Goal: Task Accomplishment & Management: Use online tool/utility

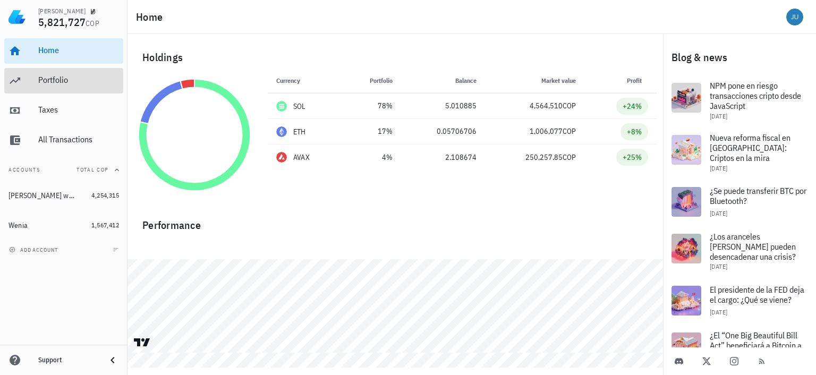
click at [55, 80] on div "Portfolio" at bounding box center [78, 80] width 81 height 10
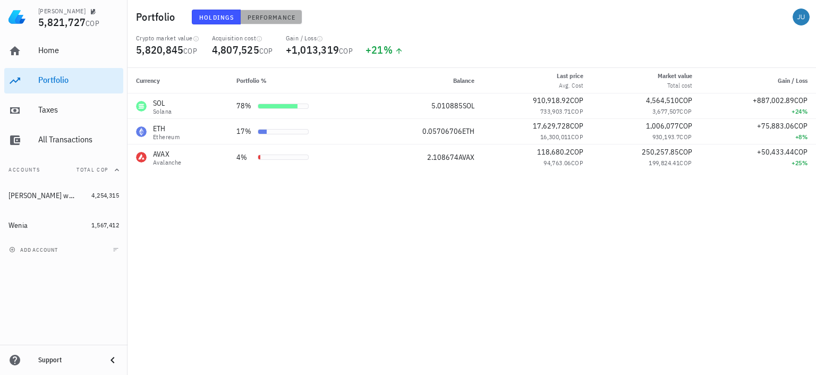
click at [261, 21] on span "Performance" at bounding box center [271, 17] width 48 height 8
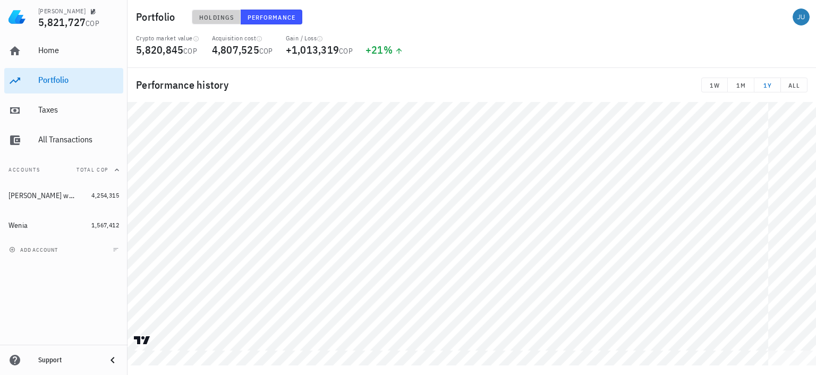
click at [209, 16] on span "Holdings" at bounding box center [216, 17] width 35 height 8
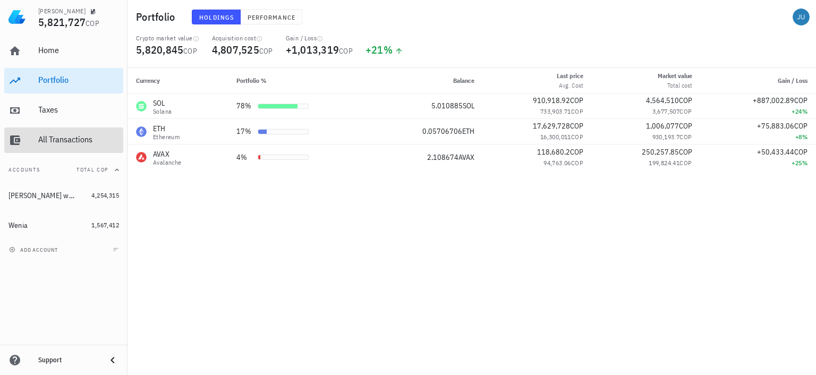
click at [55, 138] on div "All Transactions" at bounding box center [78, 139] width 81 height 10
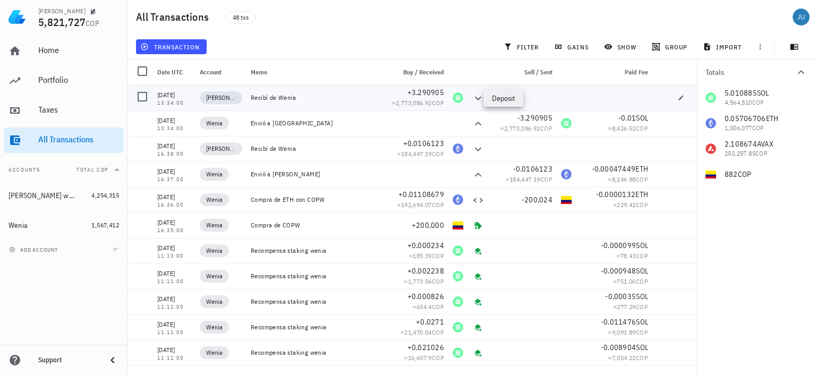
click at [472, 102] on icon at bounding box center [478, 98] width 13 height 13
click at [175, 98] on div "09/04/2025" at bounding box center [174, 95] width 34 height 11
click at [171, 44] on span "transaction" at bounding box center [170, 47] width 57 height 9
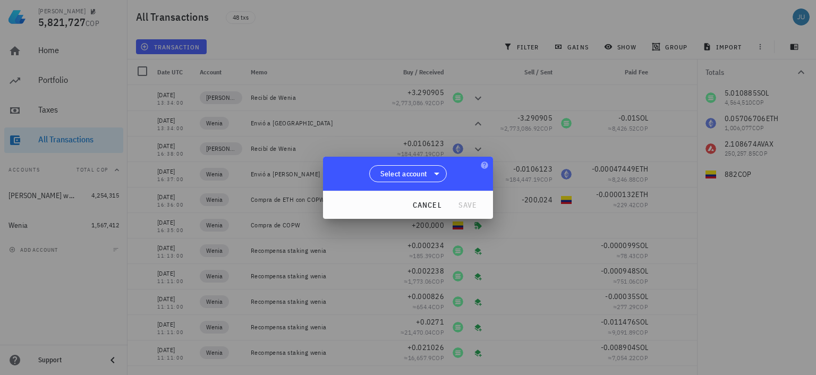
click at [425, 163] on div "Select account" at bounding box center [408, 174] width 170 height 34
click at [425, 175] on span "Select account" at bounding box center [404, 173] width 47 height 11
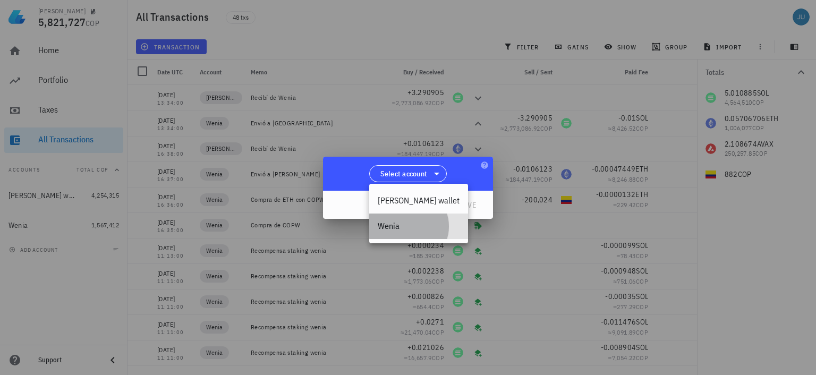
click at [390, 226] on div "Wenia" at bounding box center [419, 226] width 82 height 10
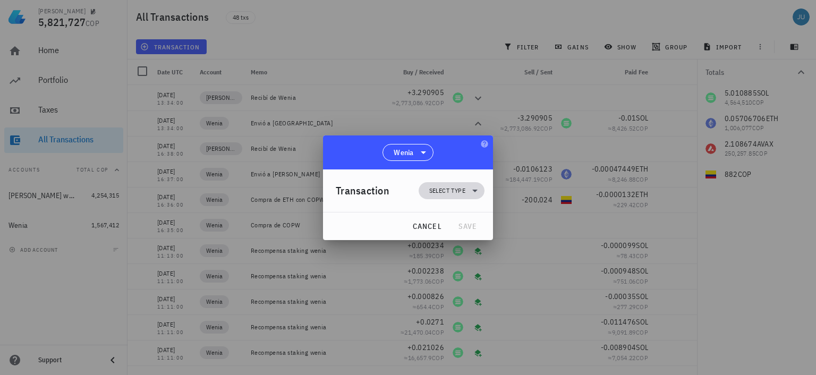
click at [458, 188] on span "Select type" at bounding box center [447, 190] width 36 height 11
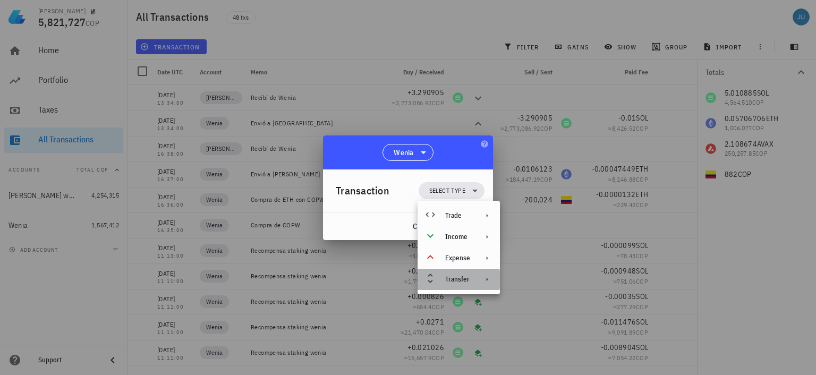
click at [484, 279] on icon at bounding box center [487, 279] width 9 height 9
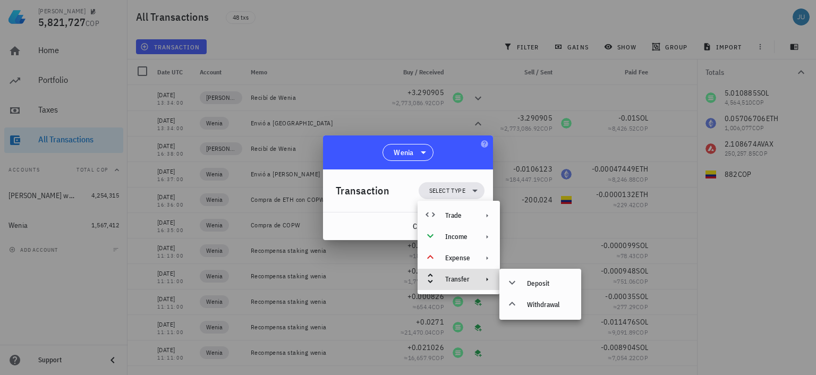
click at [420, 38] on div at bounding box center [408, 187] width 816 height 375
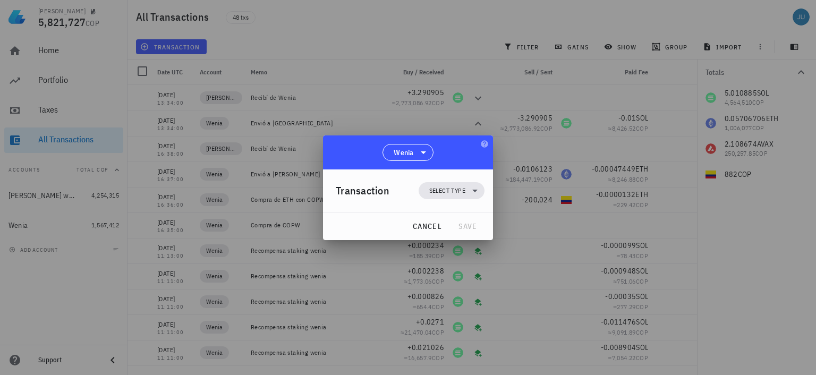
click at [409, 37] on div at bounding box center [408, 187] width 816 height 375
click at [418, 222] on span "cancel" at bounding box center [427, 227] width 30 height 10
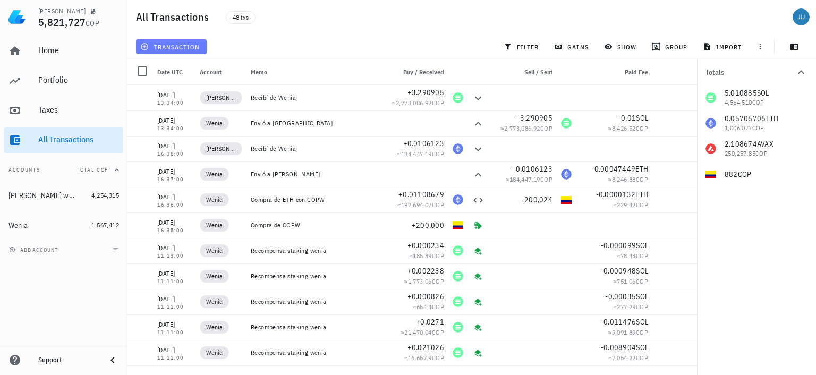
click at [173, 46] on span "transaction" at bounding box center [170, 47] width 57 height 9
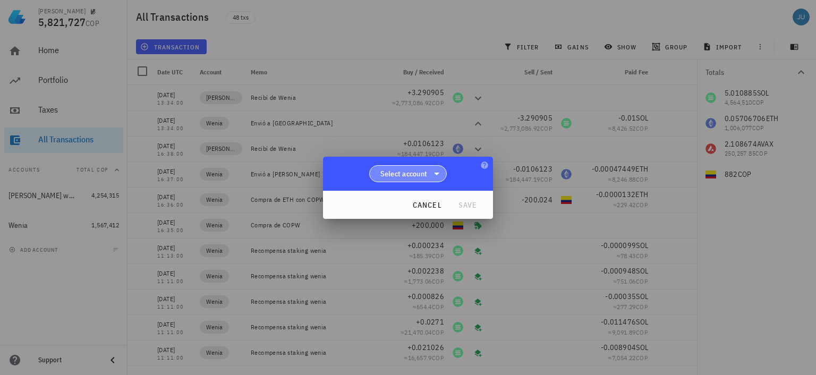
click at [435, 176] on icon at bounding box center [437, 173] width 13 height 13
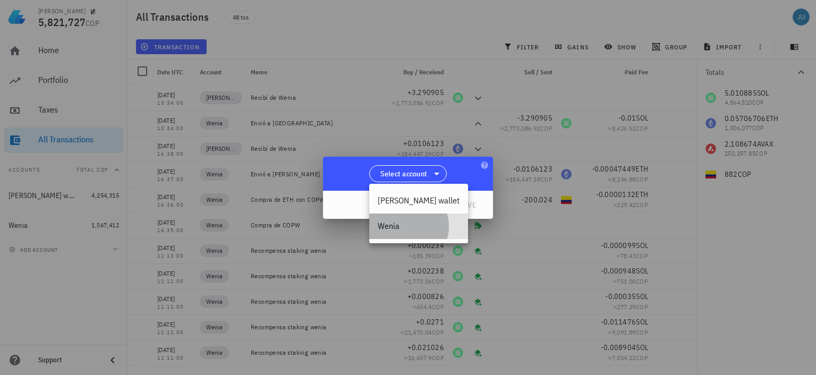
click at [398, 231] on div "Wenia" at bounding box center [419, 226] width 82 height 10
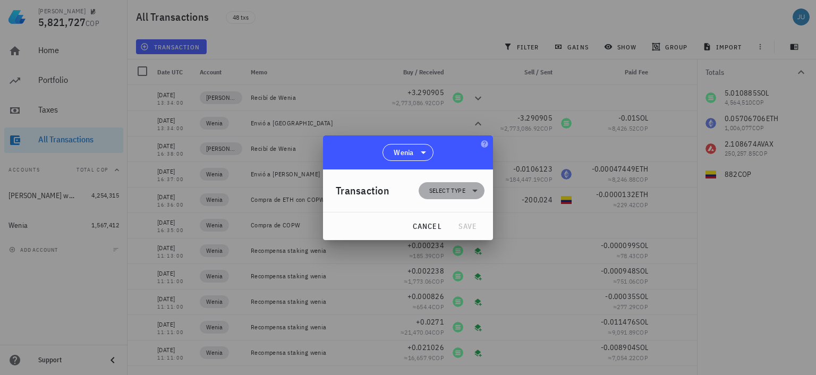
click at [456, 189] on span "Select type" at bounding box center [447, 190] width 36 height 11
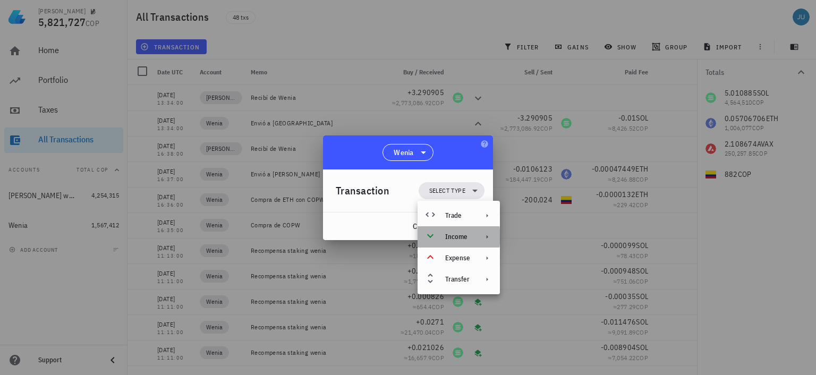
click at [466, 233] on div "Income" at bounding box center [457, 237] width 25 height 9
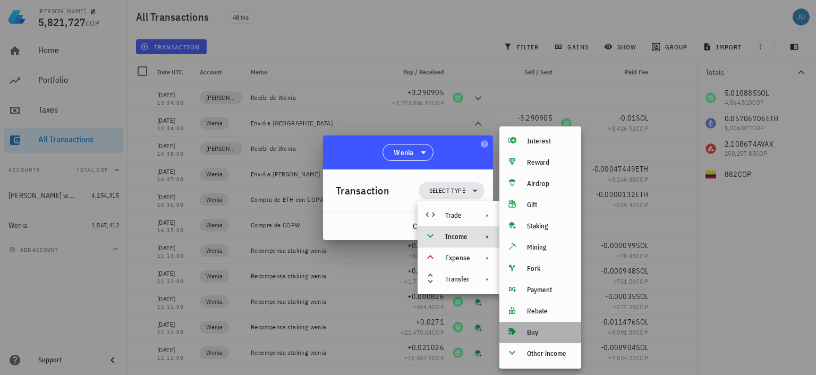
click at [522, 333] on div "Buy" at bounding box center [541, 332] width 82 height 21
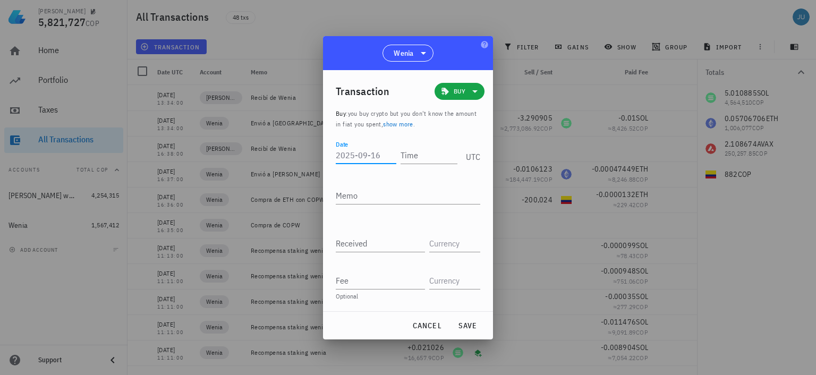
click at [356, 163] on input "Date" at bounding box center [366, 155] width 61 height 17
type input "2025-09-12"
type input "13:16:00"
click at [375, 199] on textarea "Memo" at bounding box center [408, 195] width 145 height 17
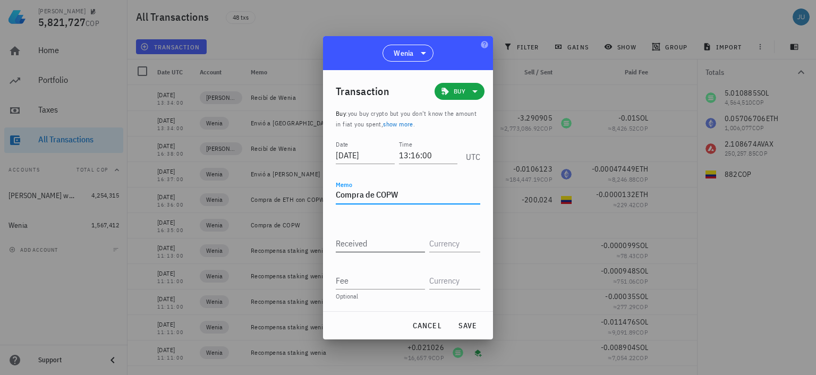
type textarea "Compra de COPW"
click at [367, 237] on input "Received" at bounding box center [380, 243] width 89 height 17
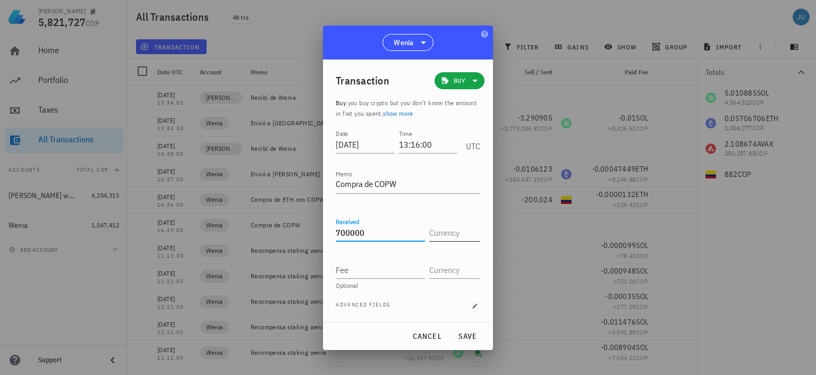
type input "700,000"
click at [446, 233] on input "text" at bounding box center [453, 232] width 49 height 17
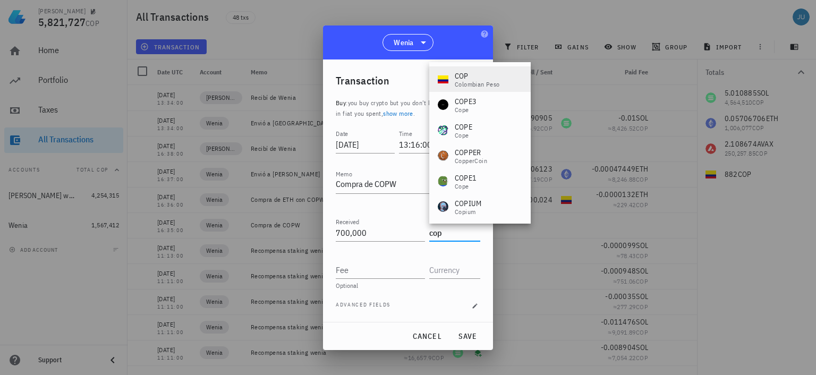
click at [471, 81] on div "Colombian Peso" at bounding box center [477, 84] width 45 height 6
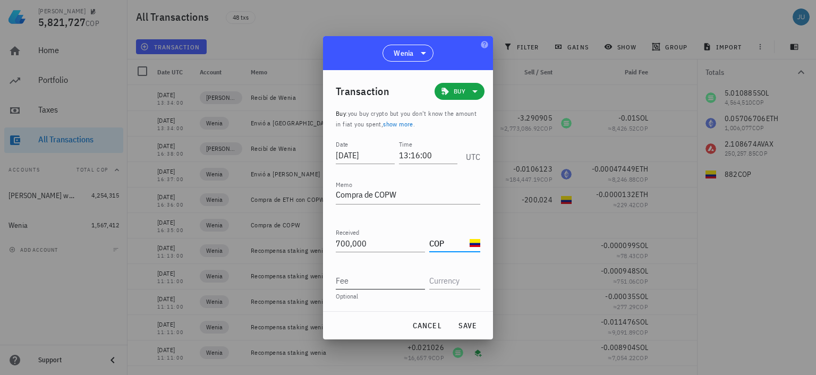
type input "COP"
click at [370, 278] on input "Fee" at bounding box center [380, 280] width 89 height 17
click at [464, 327] on span "save" at bounding box center [468, 326] width 26 height 10
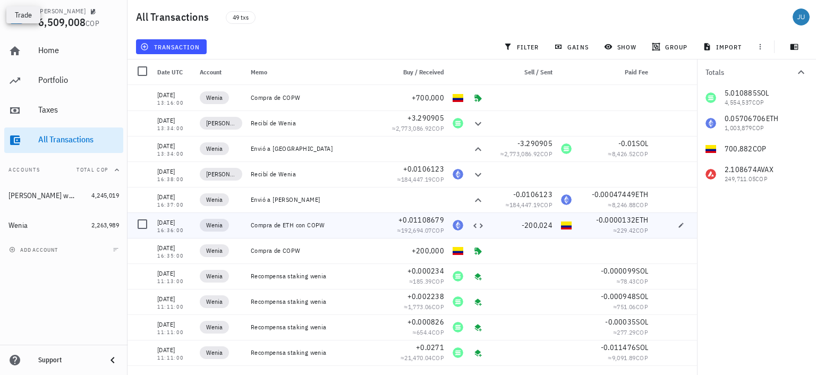
click at [472, 225] on icon at bounding box center [478, 226] width 13 height 13
click at [472, 228] on icon at bounding box center [478, 226] width 13 height 13
click at [679, 226] on icon "button" at bounding box center [681, 225] width 5 height 5
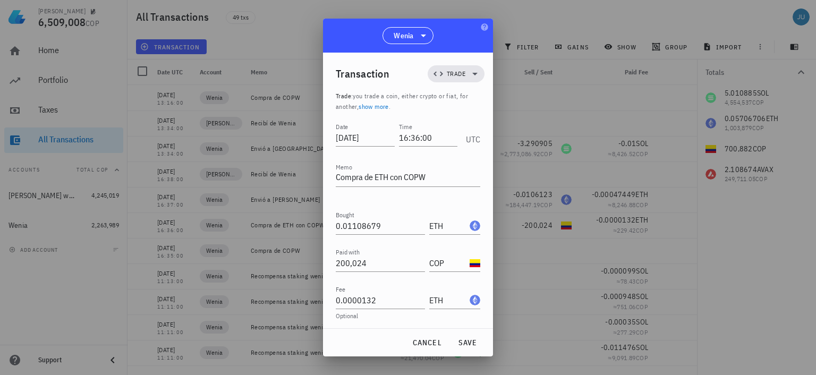
click at [514, 12] on div at bounding box center [408, 187] width 816 height 375
click at [427, 341] on span "cancel" at bounding box center [427, 343] width 30 height 10
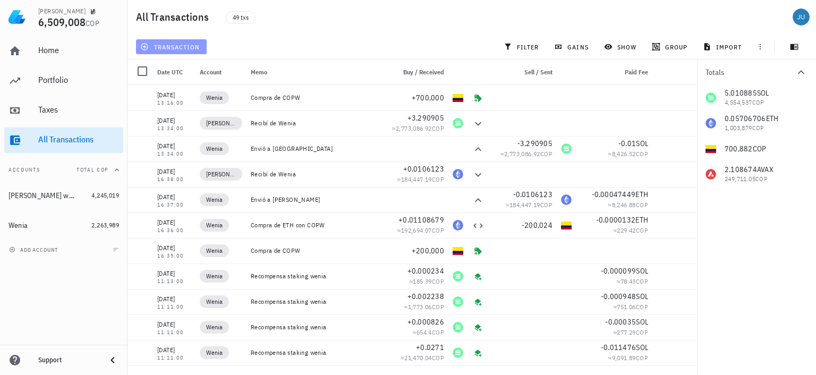
click at [172, 43] on span "transaction" at bounding box center [170, 47] width 57 height 9
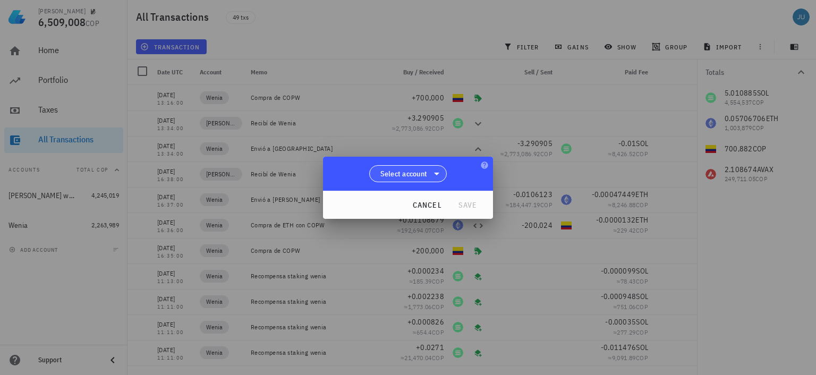
click at [435, 175] on icon at bounding box center [437, 173] width 13 height 13
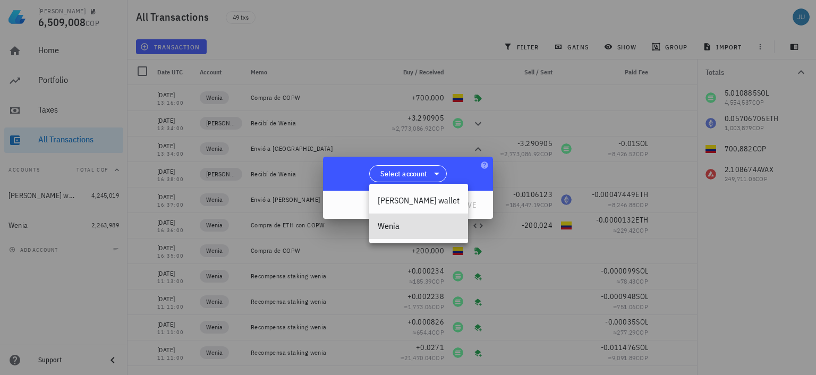
click at [402, 227] on div "Wenia" at bounding box center [419, 226] width 82 height 10
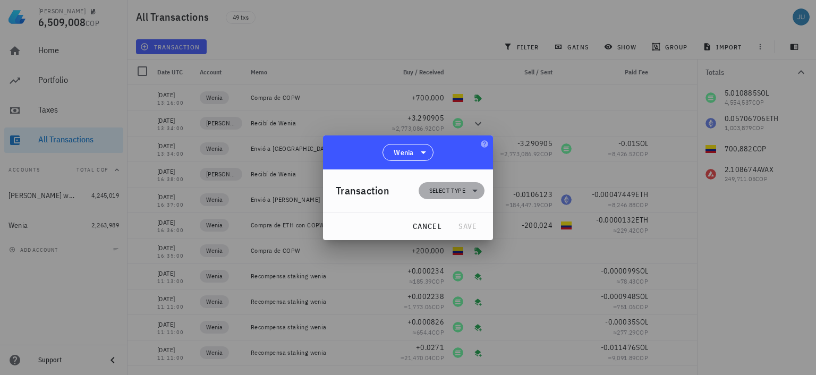
click at [455, 195] on span "Select type" at bounding box center [447, 190] width 36 height 11
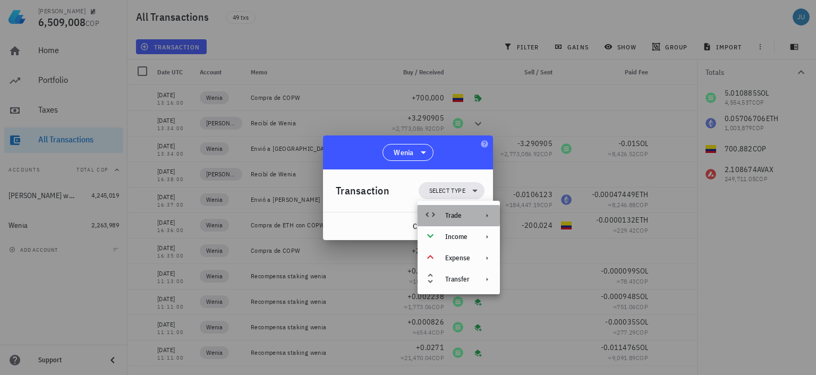
click at [468, 222] on div "Trade" at bounding box center [459, 215] width 82 height 21
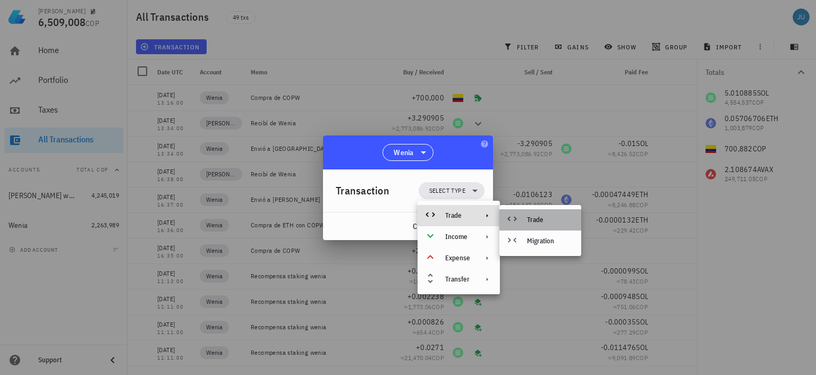
click at [539, 218] on div "Trade" at bounding box center [550, 220] width 46 height 9
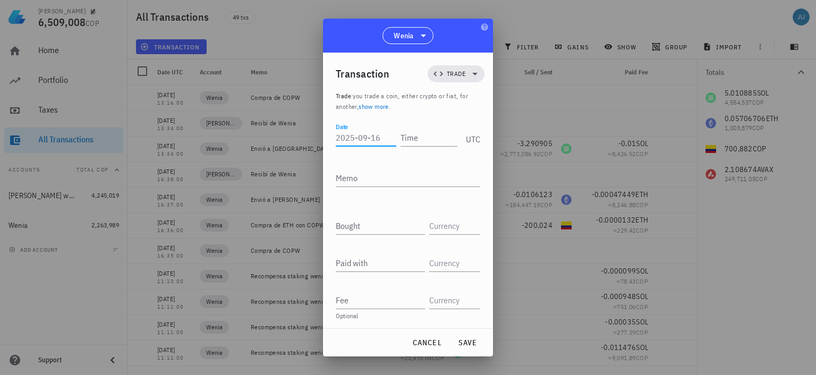
click at [373, 132] on input "Date" at bounding box center [366, 137] width 61 height 17
type input "2025-09-12"
click at [406, 135] on div "Time" at bounding box center [427, 137] width 61 height 17
type input "13:17:00"
click at [403, 184] on textarea "Memo" at bounding box center [408, 178] width 145 height 17
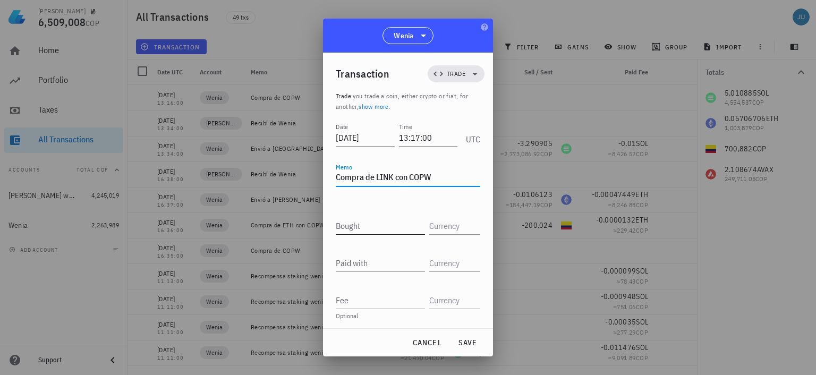
type textarea "Compra de LINK con COPW"
click at [356, 234] on div "Bought" at bounding box center [380, 225] width 89 height 17
click at [358, 228] on input "Bought" at bounding box center [380, 225] width 89 height 17
type input "7.136"
click at [451, 231] on input "text" at bounding box center [453, 225] width 49 height 17
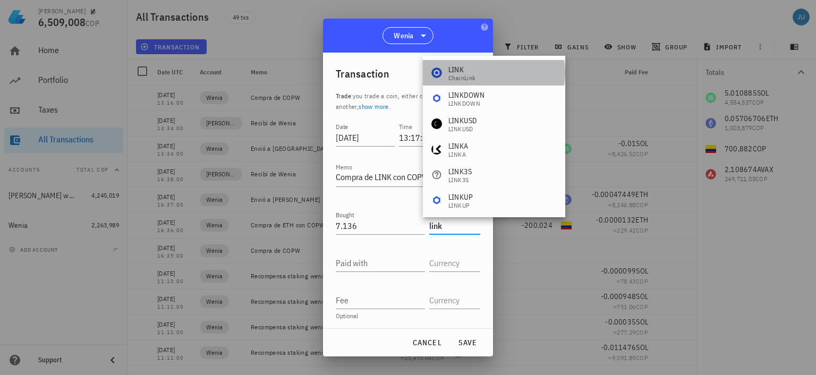
click at [458, 72] on div "LINK" at bounding box center [463, 69] width 28 height 11
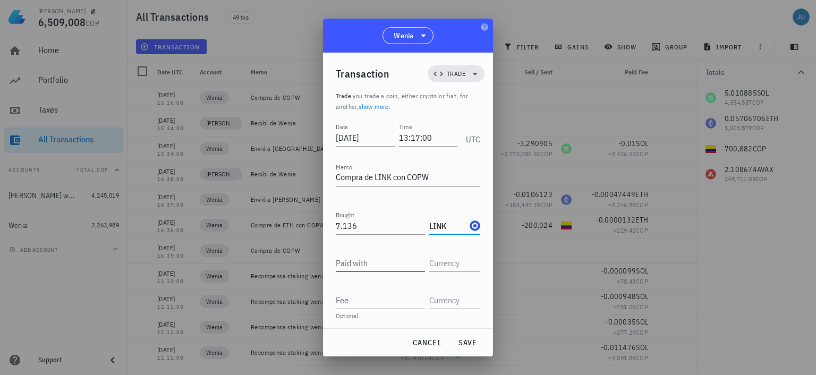
type input "LINK"
click at [364, 259] on div "Paid with" at bounding box center [380, 263] width 89 height 17
type input "699,078.95"
click at [448, 261] on input "text" at bounding box center [453, 263] width 49 height 17
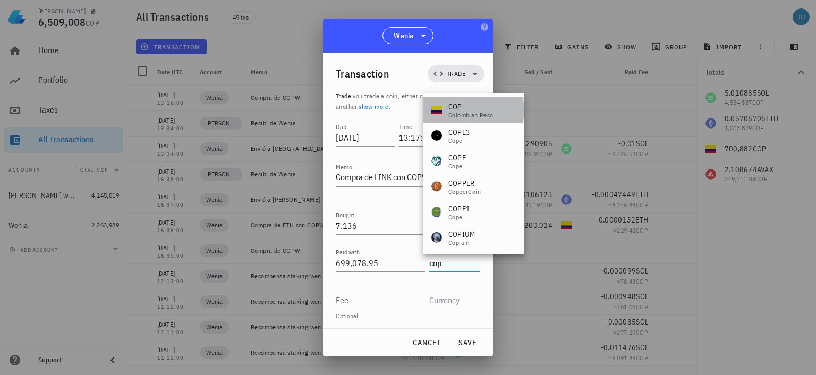
click at [466, 116] on div "Colombian Peso" at bounding box center [471, 115] width 45 height 6
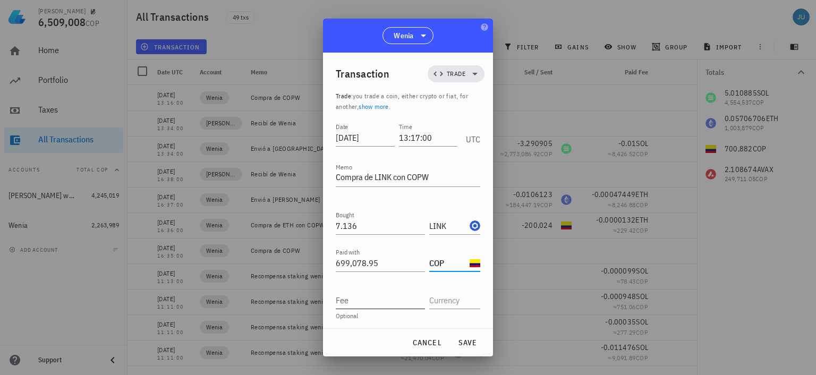
type input "COP"
click at [359, 301] on input "Fee" at bounding box center [380, 300] width 89 height 17
type input "0.008491"
click at [441, 295] on input "text" at bounding box center [453, 300] width 49 height 17
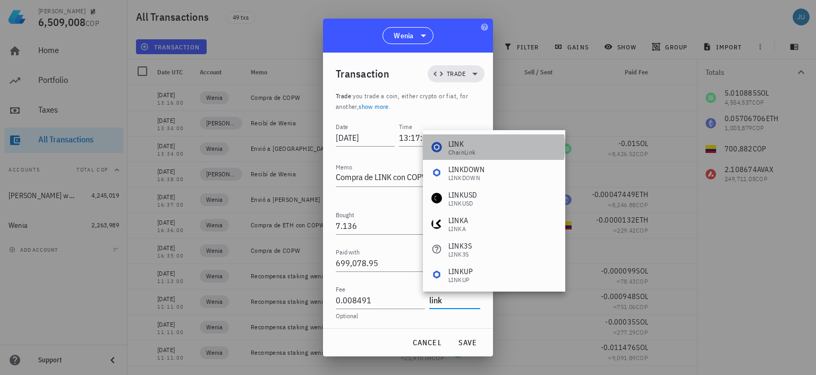
click at [463, 149] on div "ChainLink" at bounding box center [463, 152] width 28 height 6
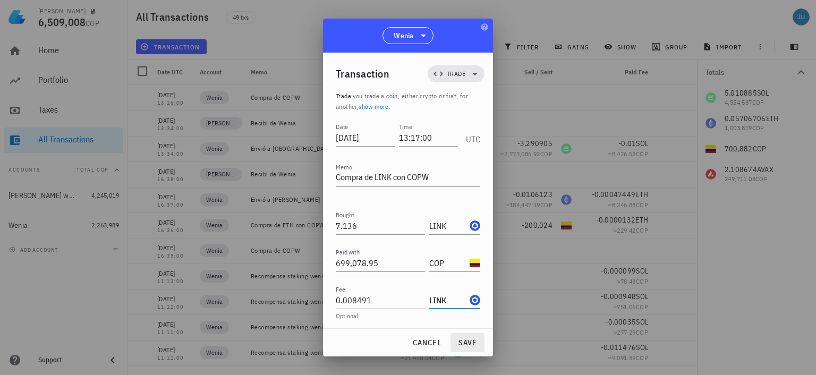
type input "LINK"
click at [465, 342] on span "save" at bounding box center [468, 343] width 26 height 10
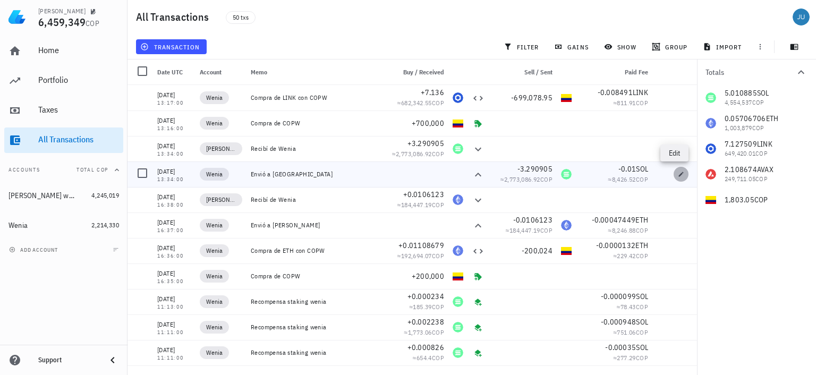
click at [679, 173] on icon "button" at bounding box center [681, 174] width 5 height 5
type input "2025-09-04"
type input "13:34:00"
type textarea "Envió a Tangen"
type input "3.290905"
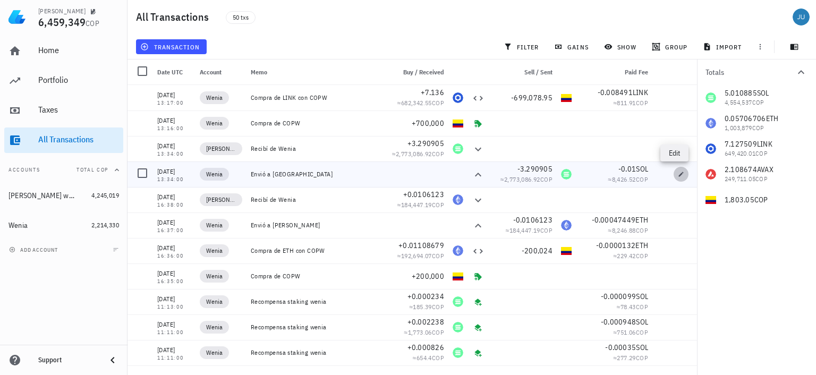
type input "SOL"
type input "0.01"
type input "SOL"
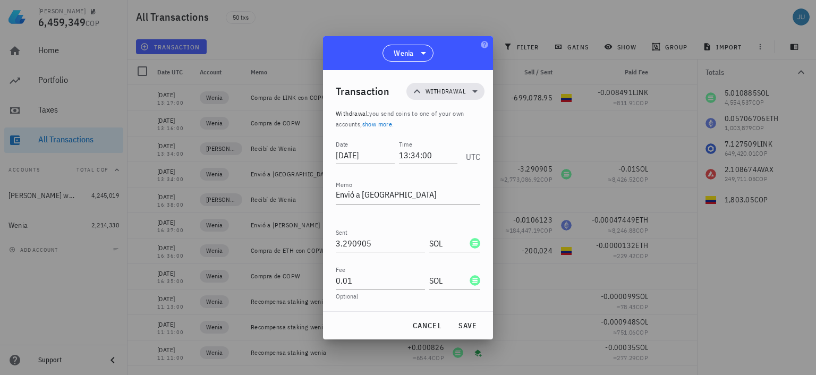
click at [563, 25] on div at bounding box center [408, 187] width 816 height 375
click at [421, 323] on span "cancel" at bounding box center [427, 326] width 30 height 10
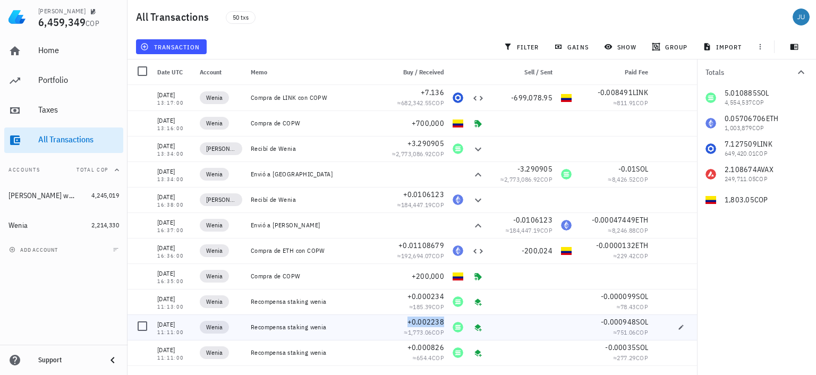
click at [421, 323] on span "+0.002238" at bounding box center [426, 322] width 37 height 10
